Goal: Task Accomplishment & Management: Manage account settings

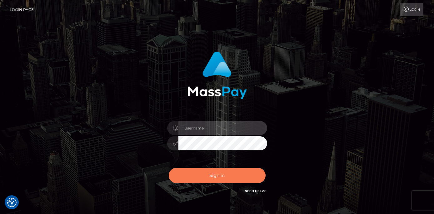
type input "duncan logie"
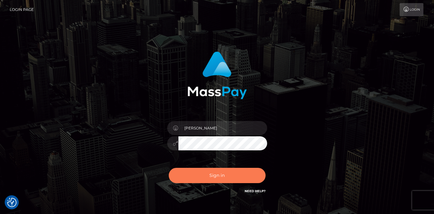
click at [211, 177] on button "Sign in" at bounding box center [217, 175] width 97 height 15
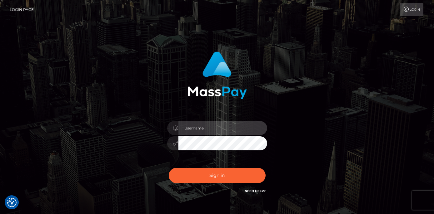
type input "[PERSON_NAME]"
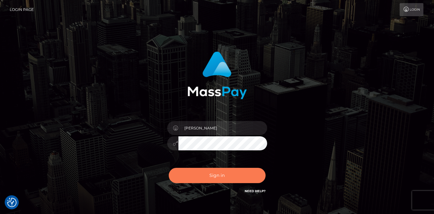
click at [211, 177] on button "Sign in" at bounding box center [217, 175] width 97 height 15
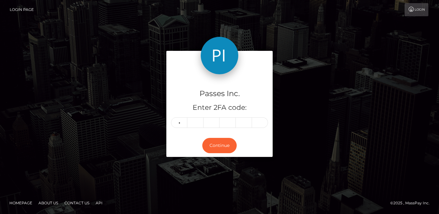
type input "4"
type input "1"
type input "5"
type input "9"
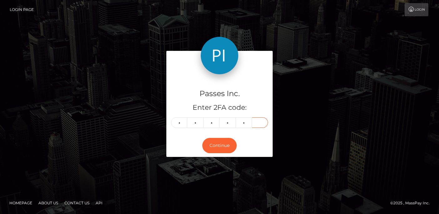
type input "8"
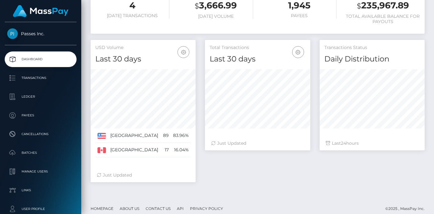
scroll to position [131, 0]
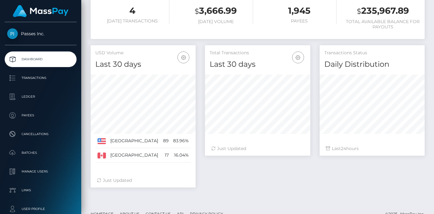
click at [110, 52] on h5 "USD Volume" at bounding box center [143, 53] width 96 height 6
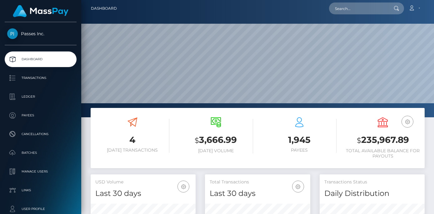
scroll to position [0, 0]
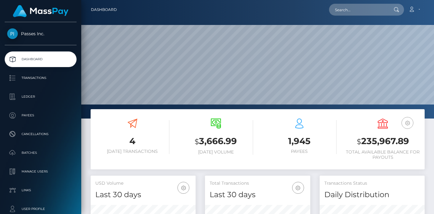
click at [408, 123] on icon "button" at bounding box center [408, 123] width 8 height 8
click at [407, 123] on icon "button" at bounding box center [408, 123] width 8 height 8
